Goal: Find specific page/section: Find specific page/section

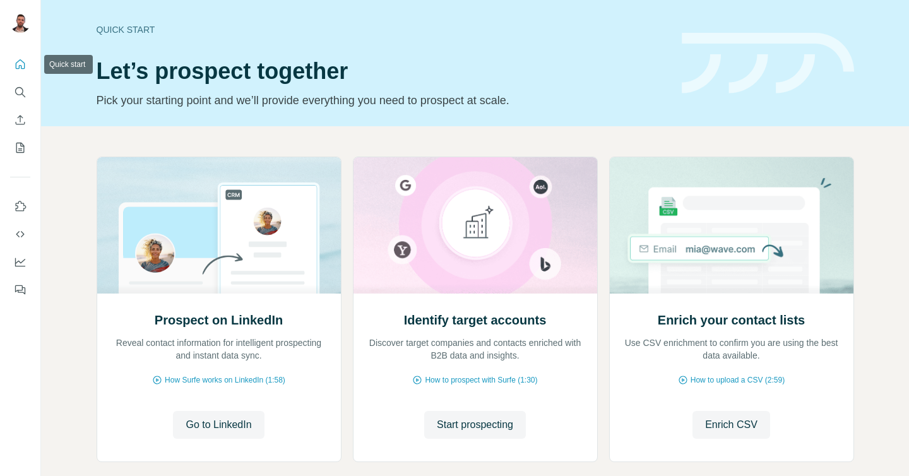
click at [18, 56] on button "Quick start" at bounding box center [20, 64] width 20 height 23
click at [16, 93] on icon "Search" at bounding box center [20, 92] width 13 height 13
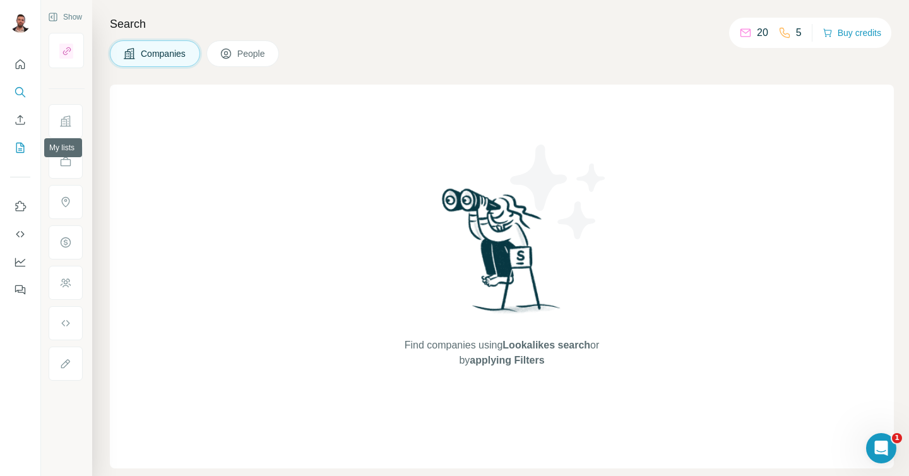
click at [20, 147] on icon "My lists" at bounding box center [20, 147] width 13 height 13
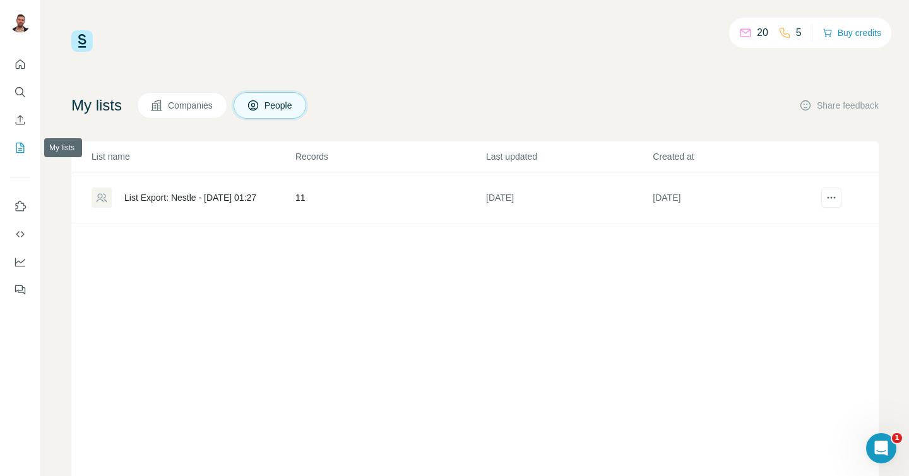
click at [25, 146] on icon "My lists" at bounding box center [20, 147] width 13 height 13
